Goal: Task Accomplishment & Management: Complete application form

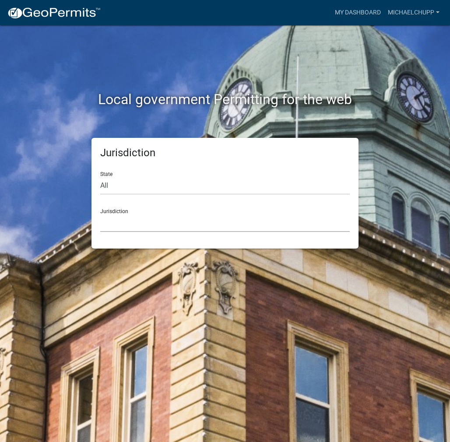
drag, startPoint x: 151, startPoint y: 222, endPoint x: 152, endPoint y: 216, distance: 6.3
click at [151, 222] on select "[GEOGRAPHIC_DATA], [US_STATE] [GEOGRAPHIC_DATA], [US_STATE][PERSON_NAME][GEOGRA…" at bounding box center [225, 223] width 250 height 18
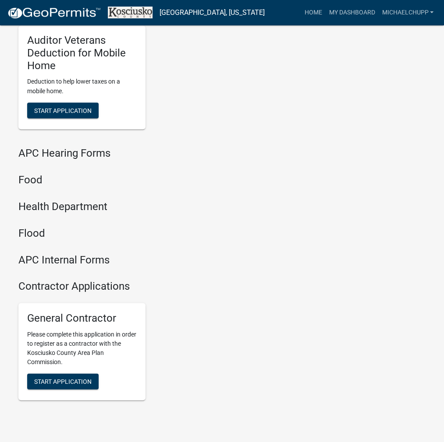
scroll to position [1065, 0]
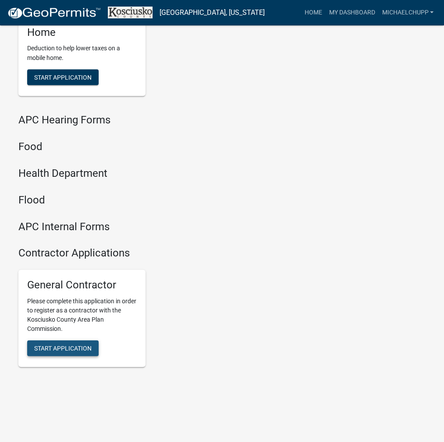
click at [75, 345] on span "Start Application" at bounding box center [62, 348] width 57 height 7
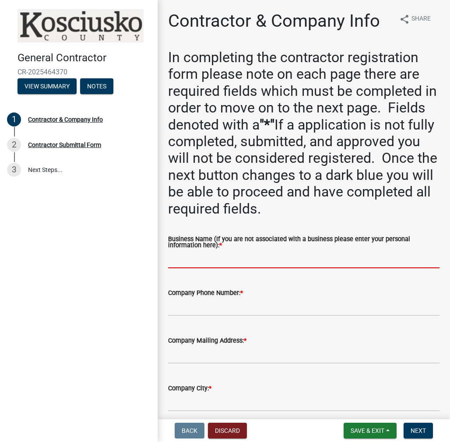
click at [180, 260] on input "Business Name (If you are not associated with a business please enter your pers…" at bounding box center [304, 260] width 272 height 18
paste input "MICHAELCHUPP"
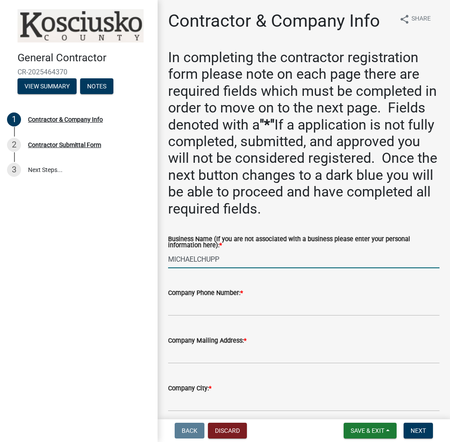
click at [200, 259] on input "MICHAELCHUPP" at bounding box center [304, 260] width 272 height 18
click at [198, 260] on input "MICHAELCHUPP" at bounding box center [304, 260] width 272 height 18
type input "[PERSON_NAME]"
click at [180, 313] on input "Company Phone Number: *" at bounding box center [304, 307] width 272 height 18
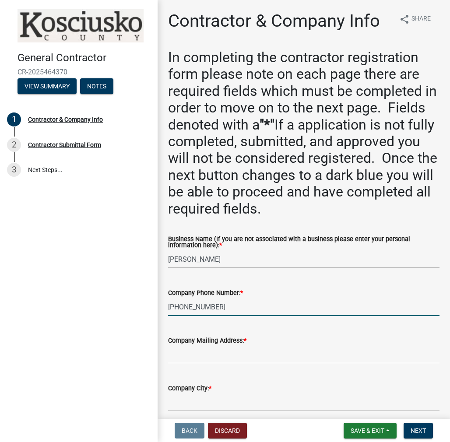
type input "[PHONE_NUMBER]"
click at [182, 354] on input "Company Mailing Address: *" at bounding box center [304, 355] width 272 height 18
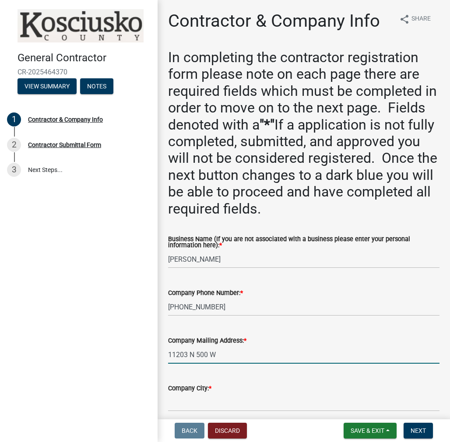
type input "11203 N 500 W"
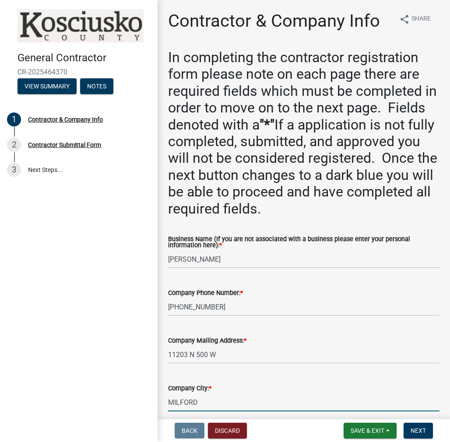
type input "MILFORD"
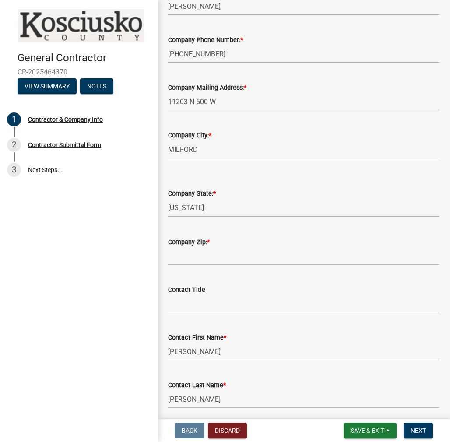
select select "IN"
type input "46542"
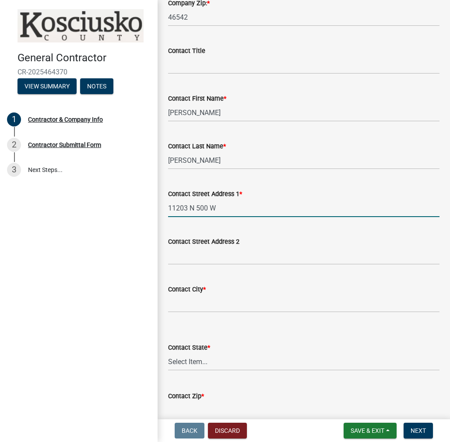
type input "11203 N 500 W"
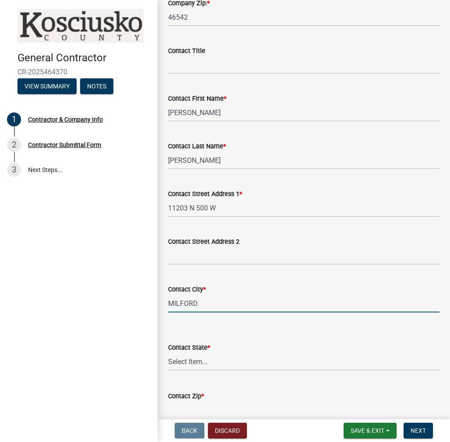
type input "MILFORD"
select select "IN"
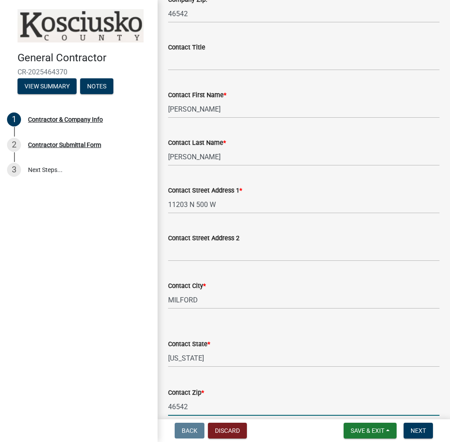
type input "46542"
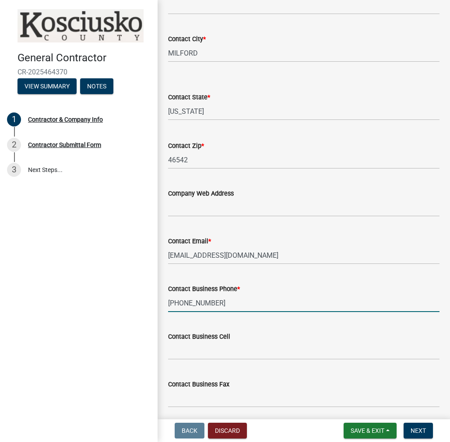
type input "[PHONE_NUMBER]"
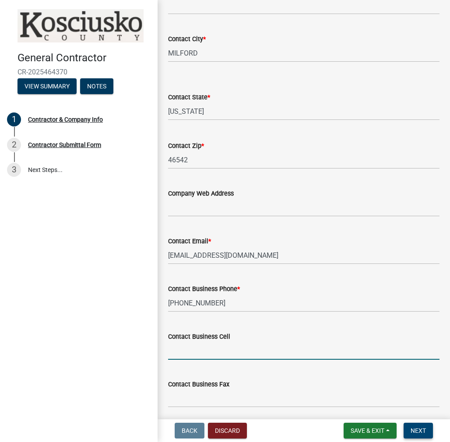
click at [413, 434] on span "Next" at bounding box center [418, 431] width 15 height 7
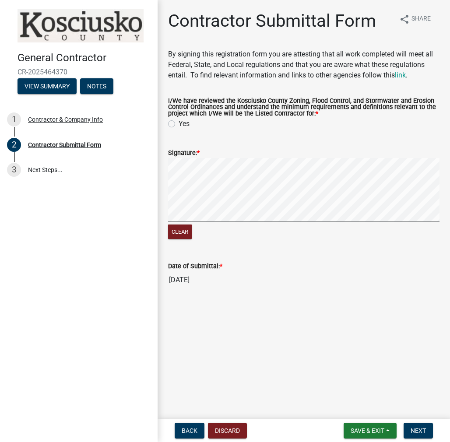
click at [179, 123] on label "Yes" at bounding box center [184, 124] width 11 height 11
click at [179, 123] on input "Yes" at bounding box center [182, 122] width 6 height 6
radio input "true"
click at [176, 233] on button "Clear" at bounding box center [180, 232] width 24 height 14
click at [420, 434] on span "Next" at bounding box center [418, 431] width 15 height 7
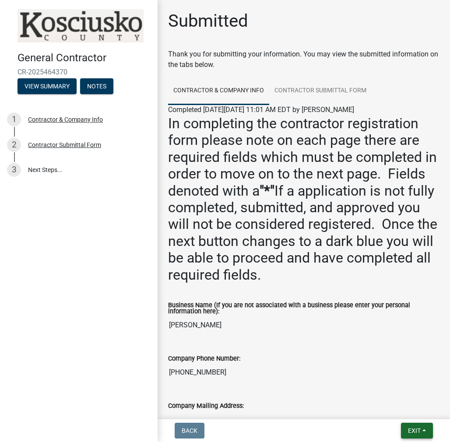
click at [417, 429] on span "Exit" at bounding box center [414, 431] width 13 height 7
click at [400, 405] on button "Save & Exit" at bounding box center [399, 408] width 70 height 21
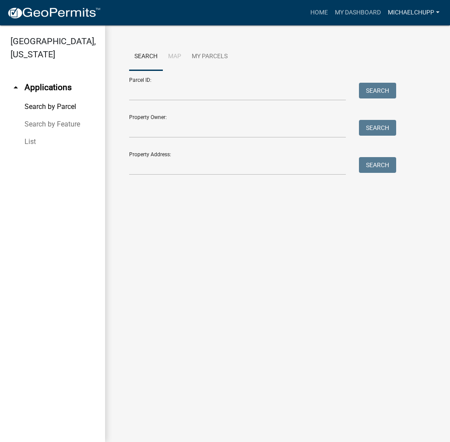
click at [406, 8] on link "MICHAELCHUPP" at bounding box center [414, 12] width 59 height 17
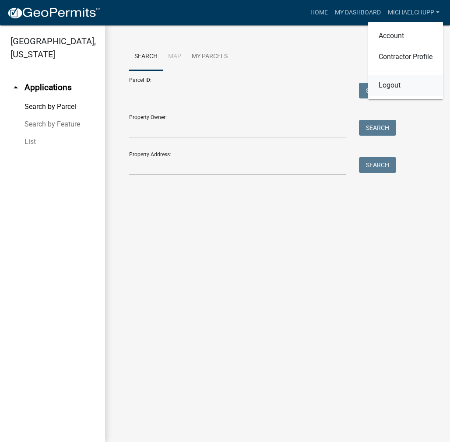
click at [389, 89] on link "Logout" at bounding box center [405, 85] width 75 height 21
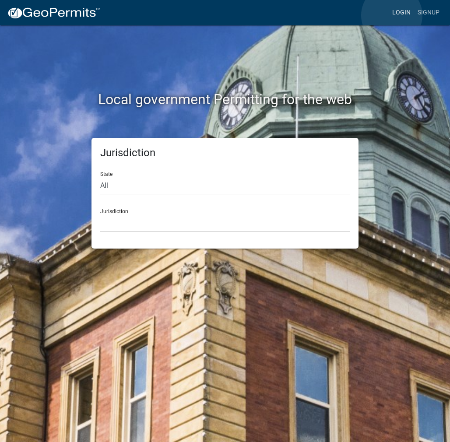
click at [392, 15] on link "Login" at bounding box center [401, 12] width 25 height 17
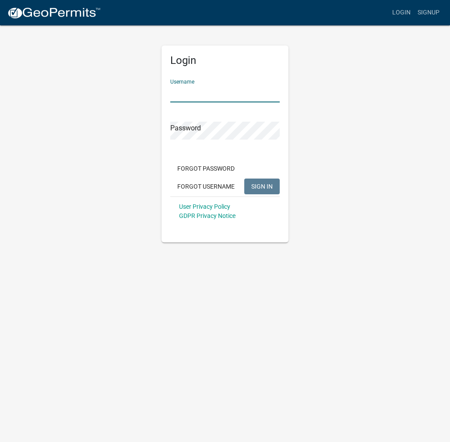
click at [195, 88] on input "Username" at bounding box center [225, 94] width 110 height 18
type input "kosplanning"
click at [244, 179] on button "SIGN IN" at bounding box center [261, 187] width 35 height 16
